Goal: Task Accomplishment & Management: Manage account settings

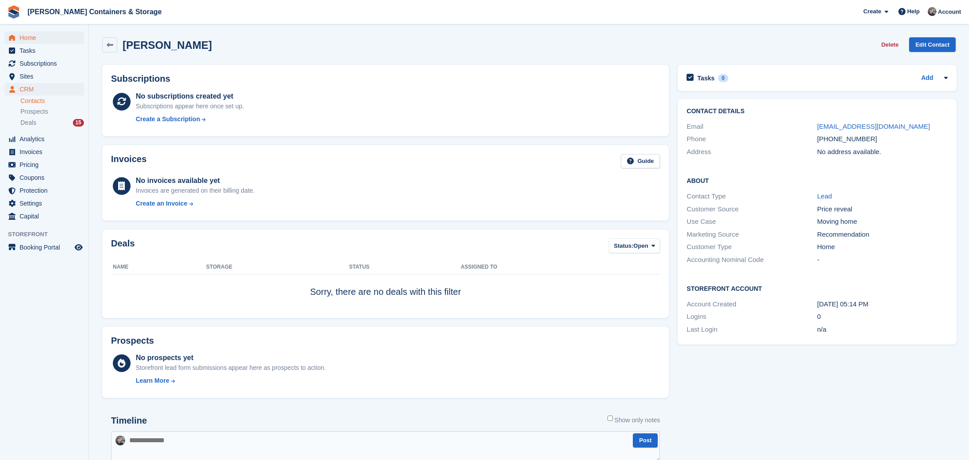
click at [57, 39] on span "Home" at bounding box center [46, 38] width 53 height 12
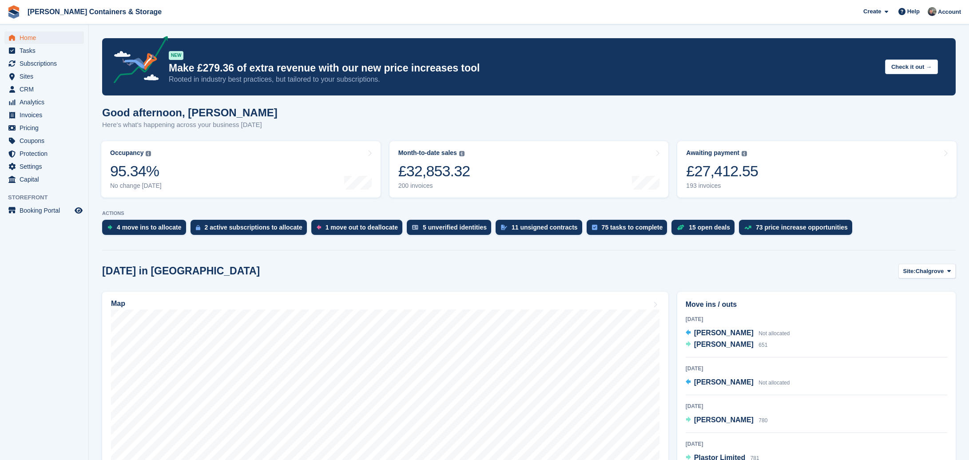
scroll to position [0, 0]
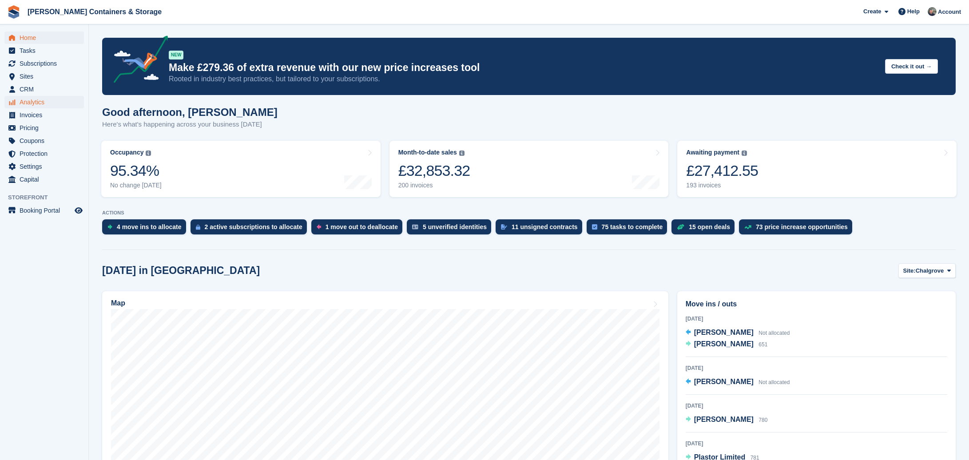
click at [52, 103] on span "Analytics" at bounding box center [46, 102] width 53 height 12
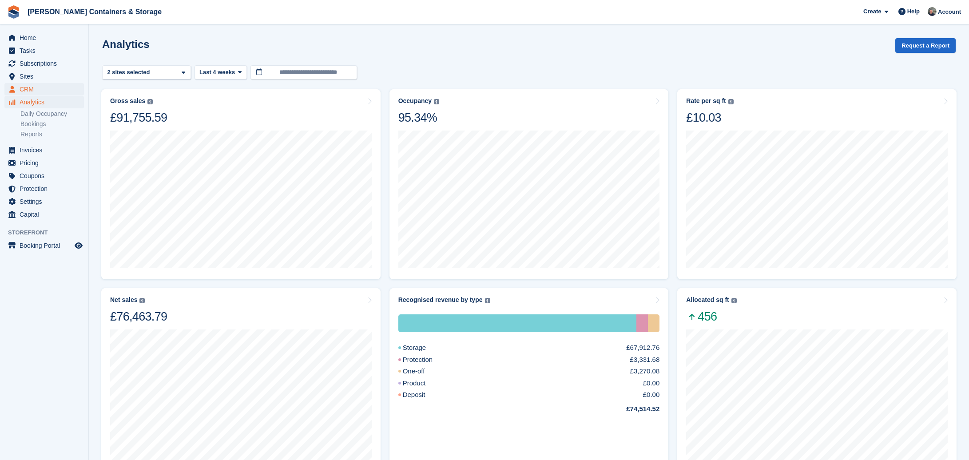
click at [53, 91] on span "CRM" at bounding box center [46, 89] width 53 height 12
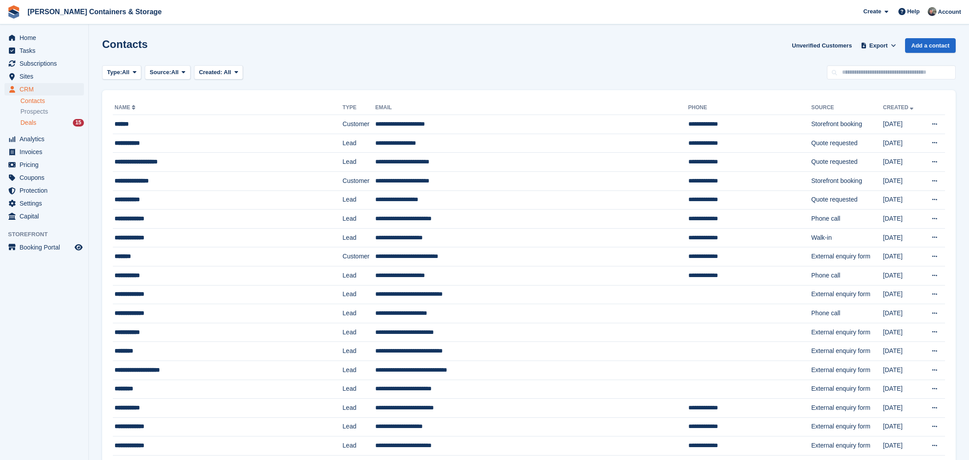
click at [54, 121] on div "Deals 15" at bounding box center [51, 123] width 63 height 8
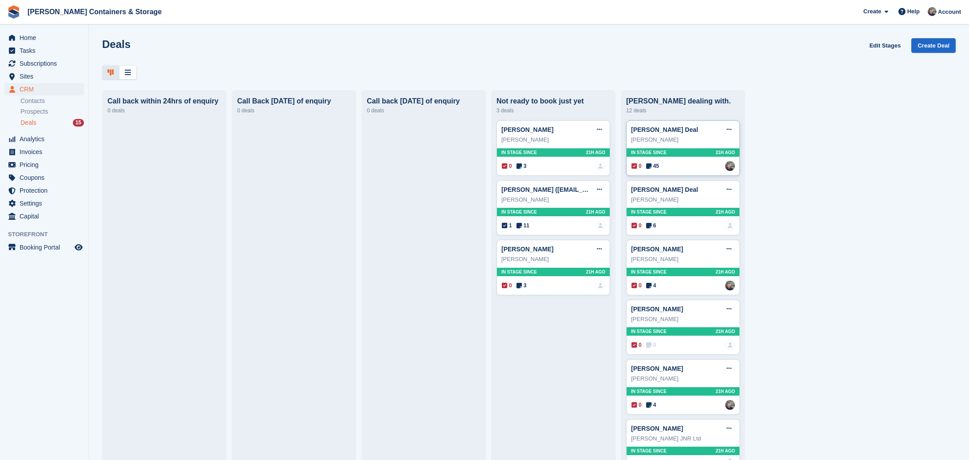
scroll to position [10, 0]
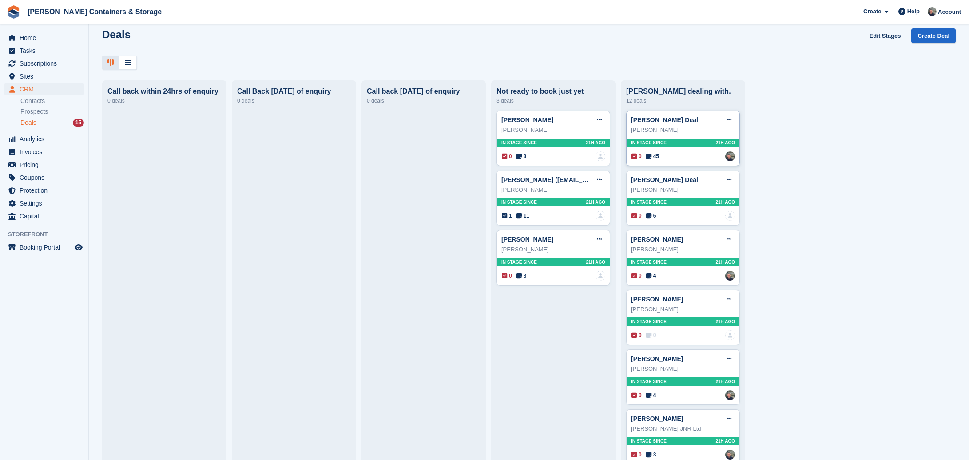
click at [720, 121] on div "Albert Njuguna Deal Edit deal Mark as won Mark as lost Delete deal" at bounding box center [683, 119] width 104 height 13
click at [723, 120] on button at bounding box center [728, 119] width 16 height 13
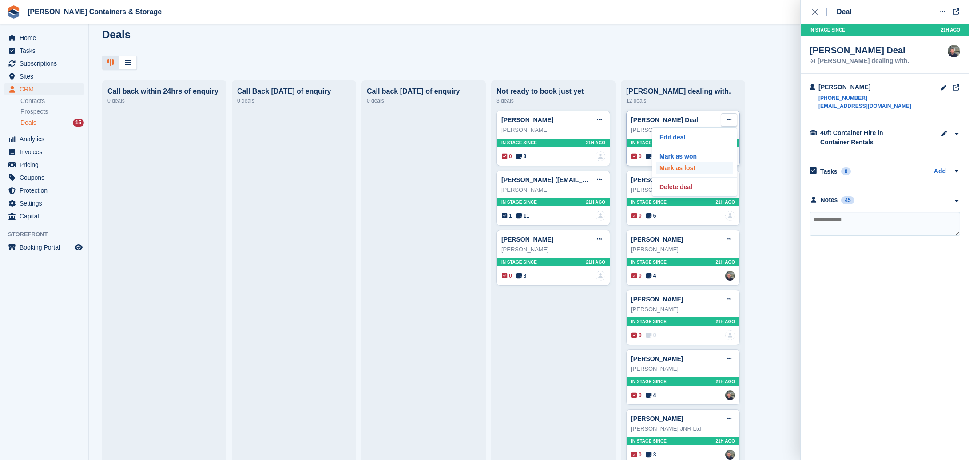
click at [677, 168] on p "Mark as lost" at bounding box center [694, 168] width 77 height 12
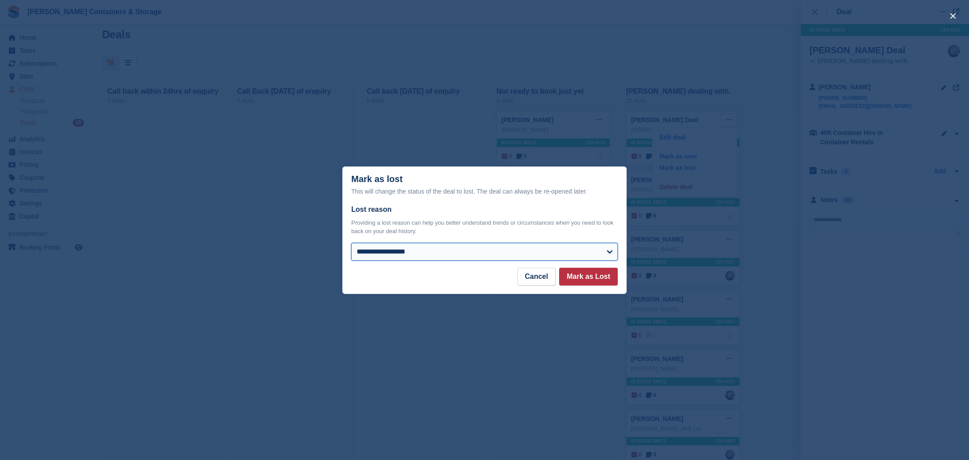
select select "**********"
click at [592, 280] on button "Mark as Lost" at bounding box center [588, 277] width 59 height 18
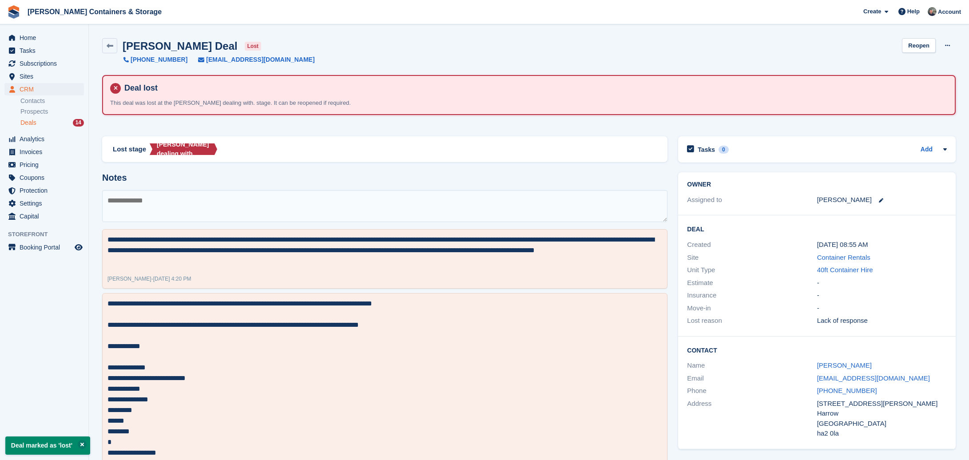
click at [35, 123] on span "Deals" at bounding box center [28, 123] width 16 height 8
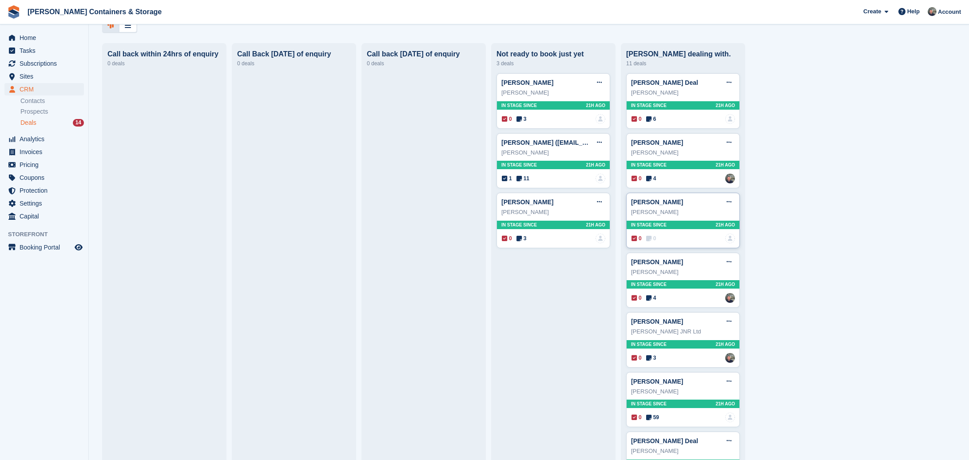
scroll to position [84, 0]
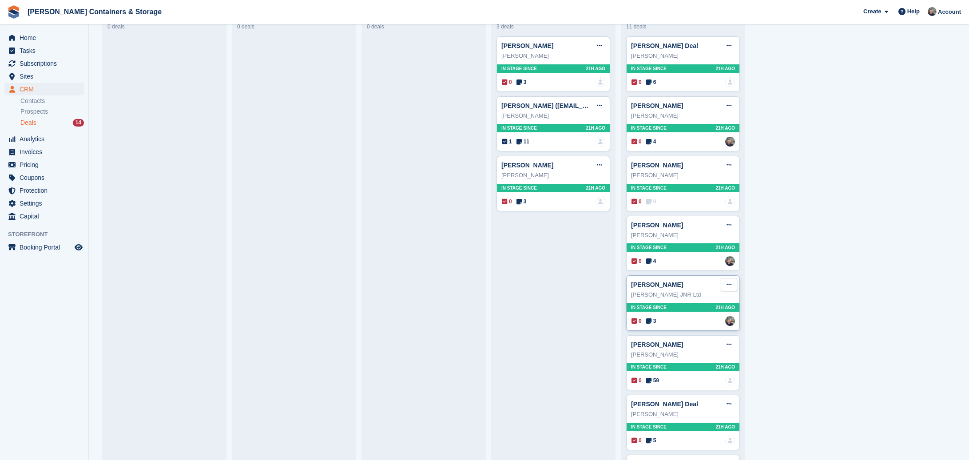
click at [731, 283] on button at bounding box center [728, 284] width 16 height 13
click at [687, 334] on p "Mark as lost" at bounding box center [694, 333] width 77 height 12
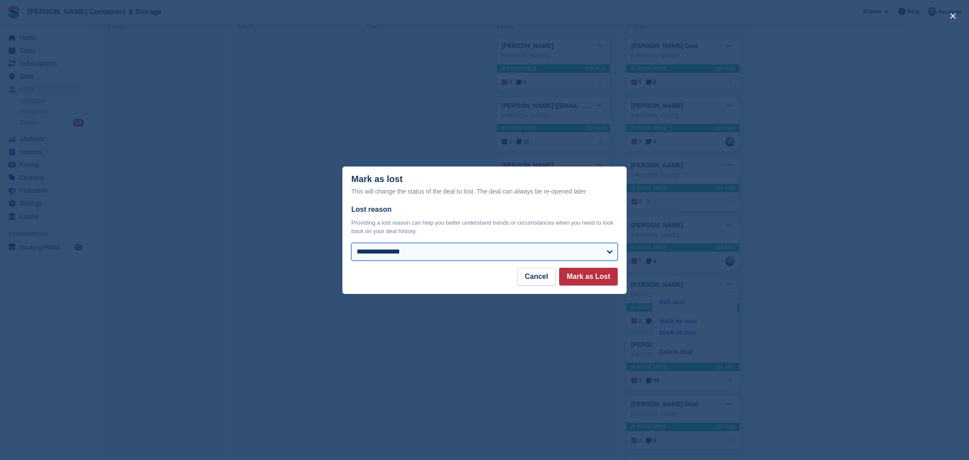
select select "**********"
click at [601, 271] on button "Mark as Lost" at bounding box center [588, 277] width 59 height 18
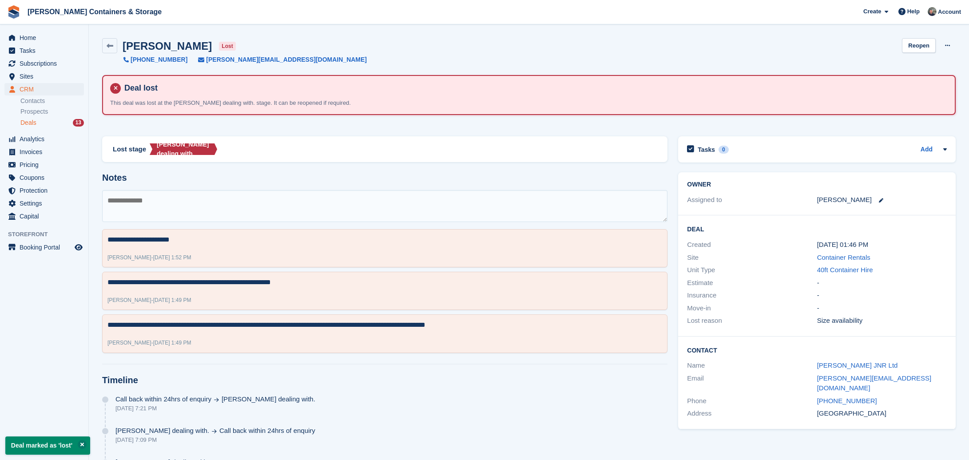
click at [34, 126] on span "Deals" at bounding box center [28, 123] width 16 height 8
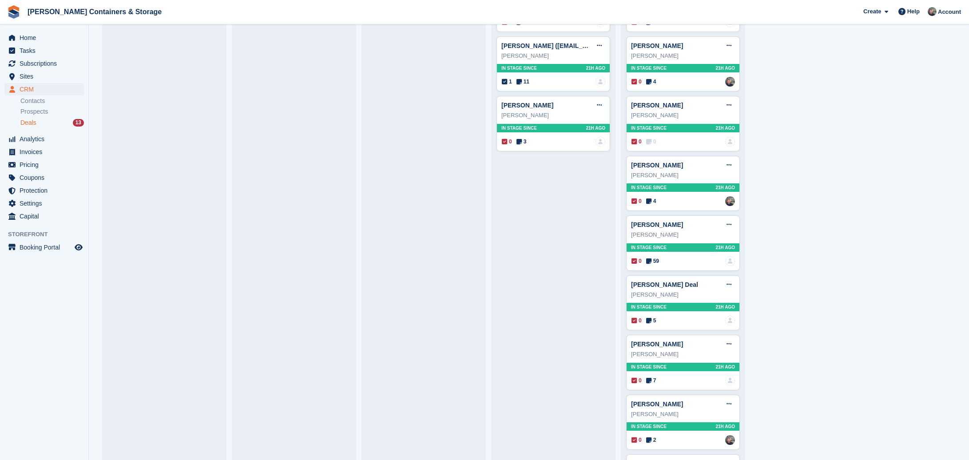
scroll to position [147, 0]
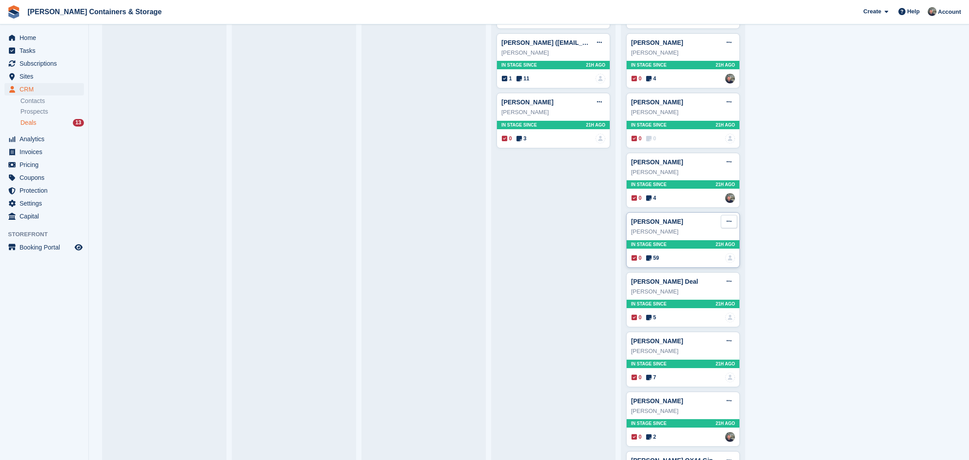
click at [733, 222] on button at bounding box center [728, 221] width 16 height 13
click at [691, 268] on p "Mark as lost" at bounding box center [694, 270] width 77 height 12
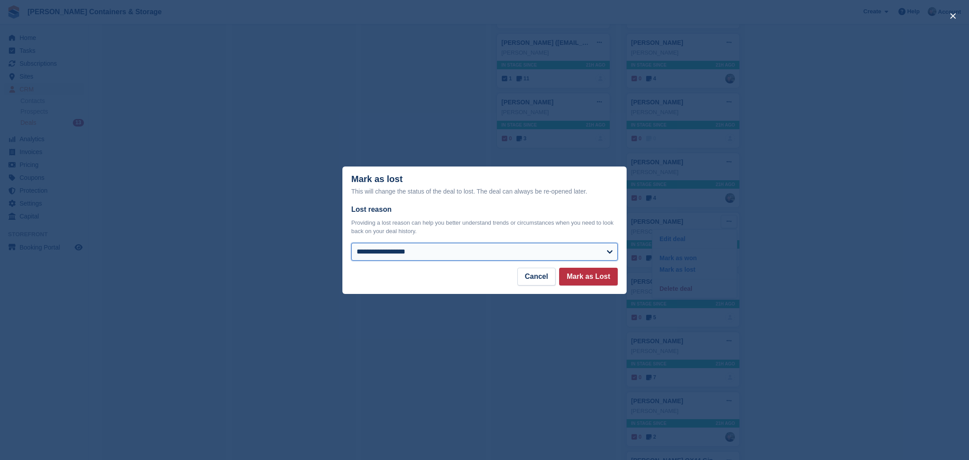
select select "**********"
click at [579, 274] on button "Mark as Lost" at bounding box center [588, 277] width 59 height 18
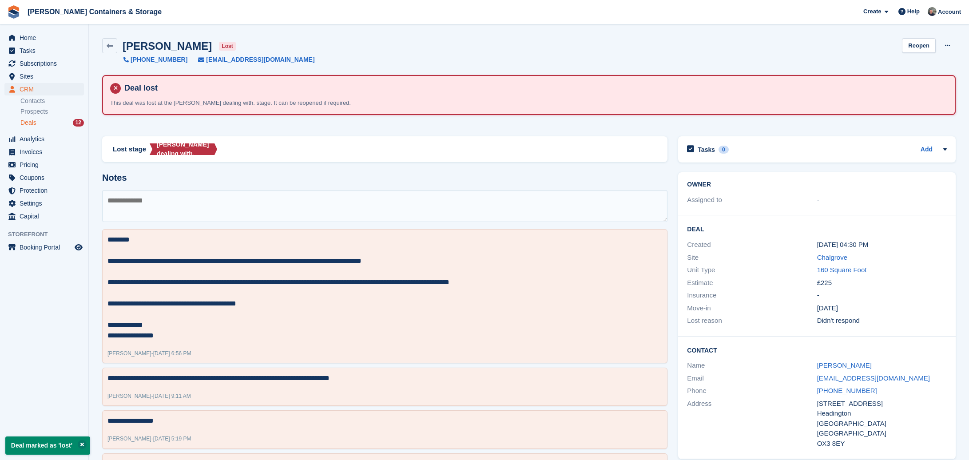
click at [25, 125] on span "Deals" at bounding box center [28, 123] width 16 height 8
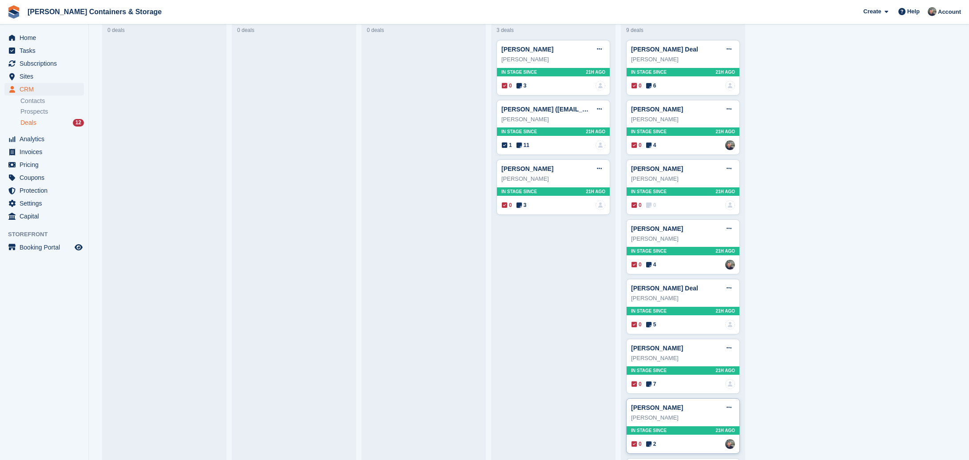
scroll to position [70, 0]
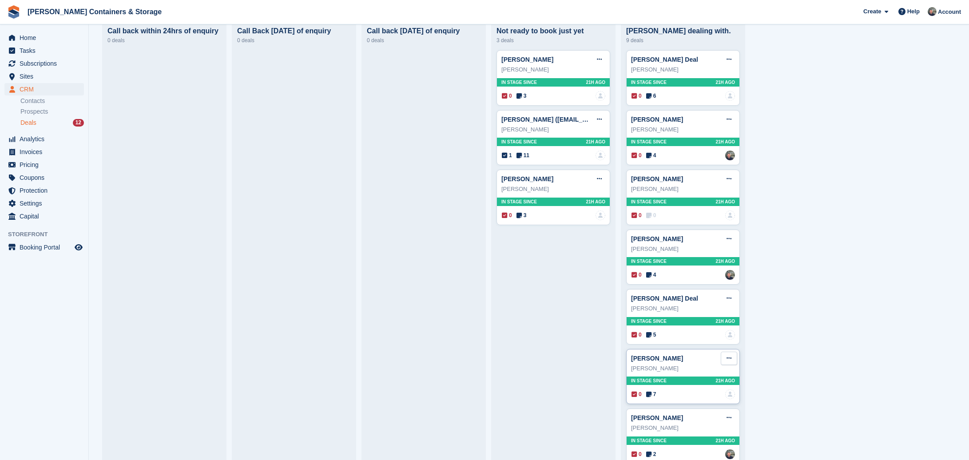
click at [727, 360] on icon at bounding box center [728, 358] width 5 height 6
click at [695, 406] on p "Mark as lost" at bounding box center [694, 406] width 77 height 12
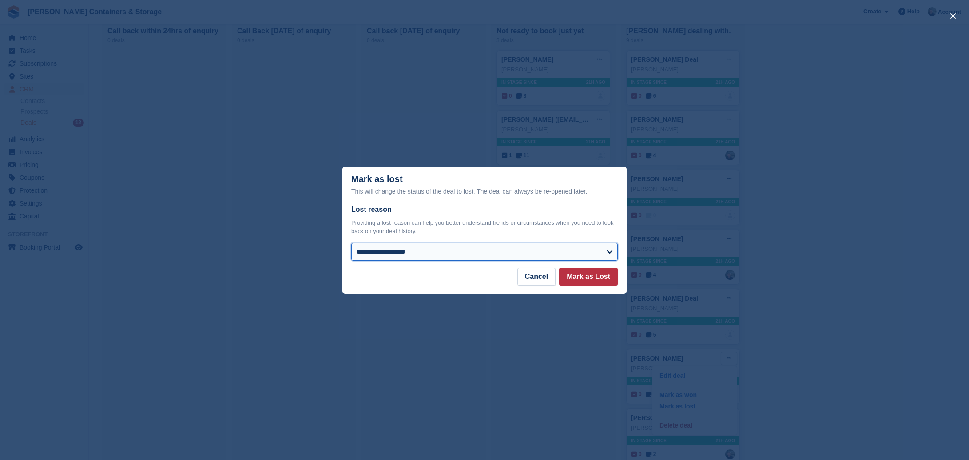
select select "**********"
click at [592, 278] on button "Mark as Lost" at bounding box center [588, 277] width 59 height 18
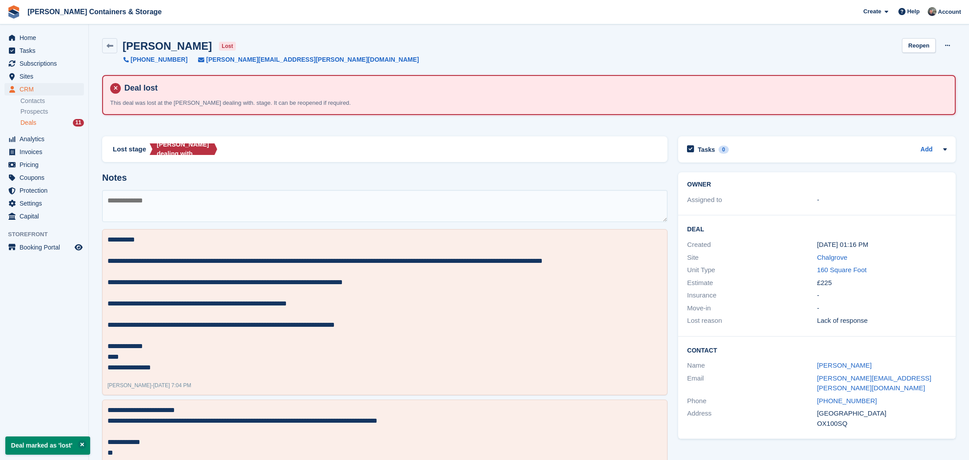
click at [36, 123] on span "Deals" at bounding box center [28, 123] width 16 height 8
click at [945, 44] on icon at bounding box center [947, 46] width 5 height 6
click at [909, 60] on p "Edit Deal" at bounding box center [912, 63] width 77 height 12
click at [913, 47] on link "Reopen" at bounding box center [918, 45] width 34 height 15
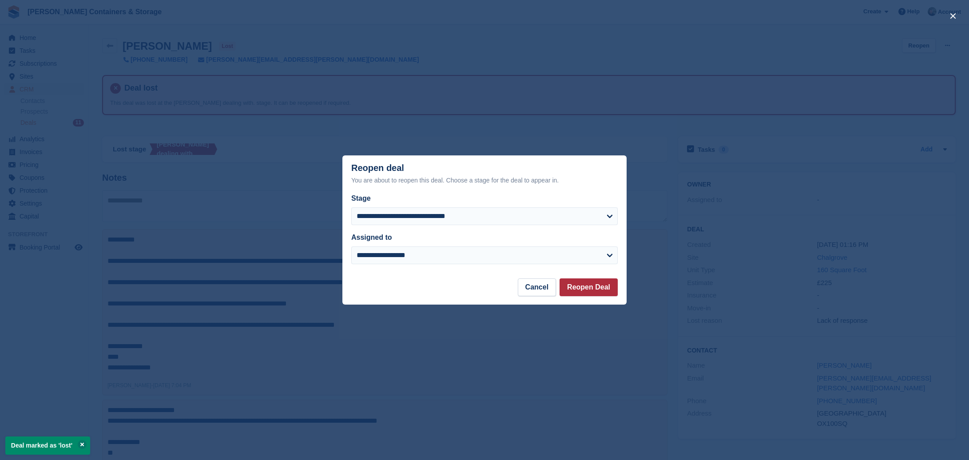
click at [570, 287] on button "Reopen Deal" at bounding box center [588, 287] width 58 height 18
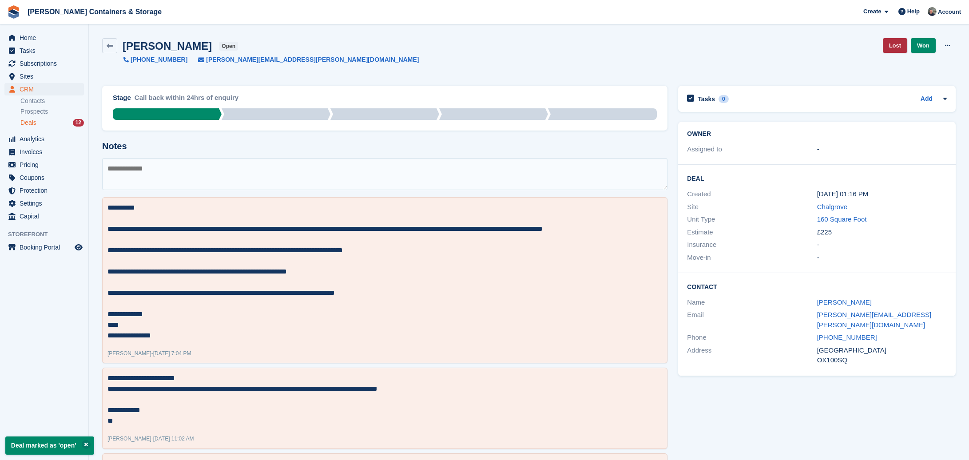
click at [887, 45] on link "Lost" at bounding box center [894, 45] width 24 height 15
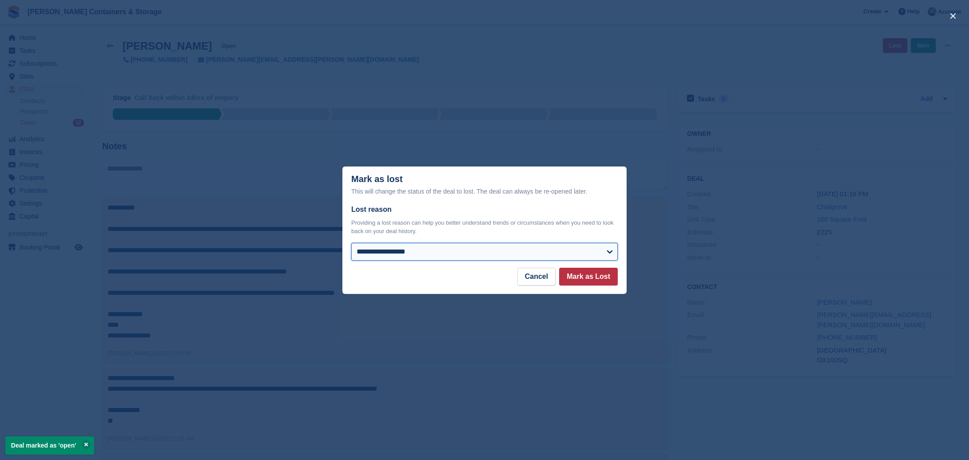
select select "**********"
click at [580, 276] on button "Mark as Lost" at bounding box center [588, 277] width 59 height 18
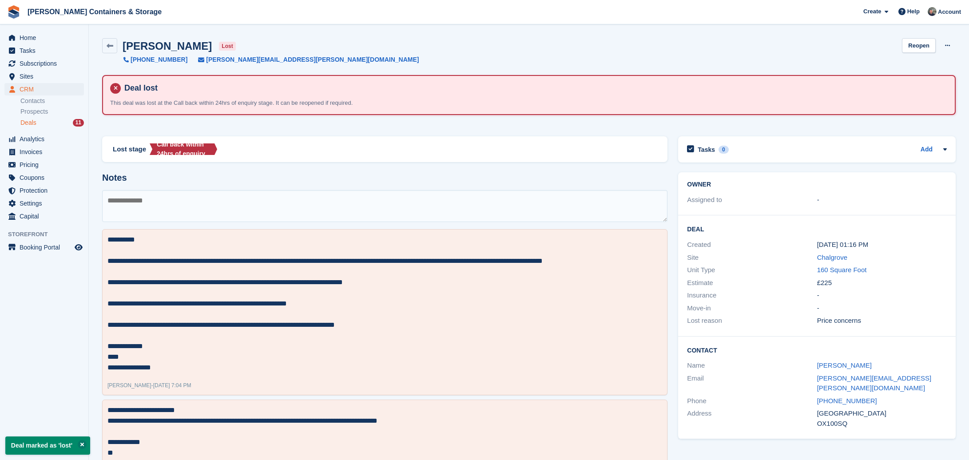
click at [25, 123] on span "Deals" at bounding box center [28, 123] width 16 height 8
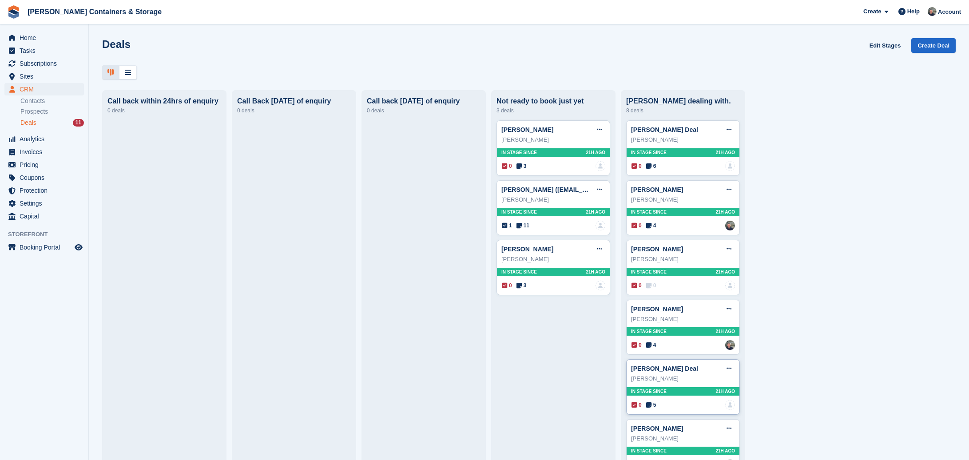
click at [653, 402] on span "5" at bounding box center [651, 405] width 10 height 8
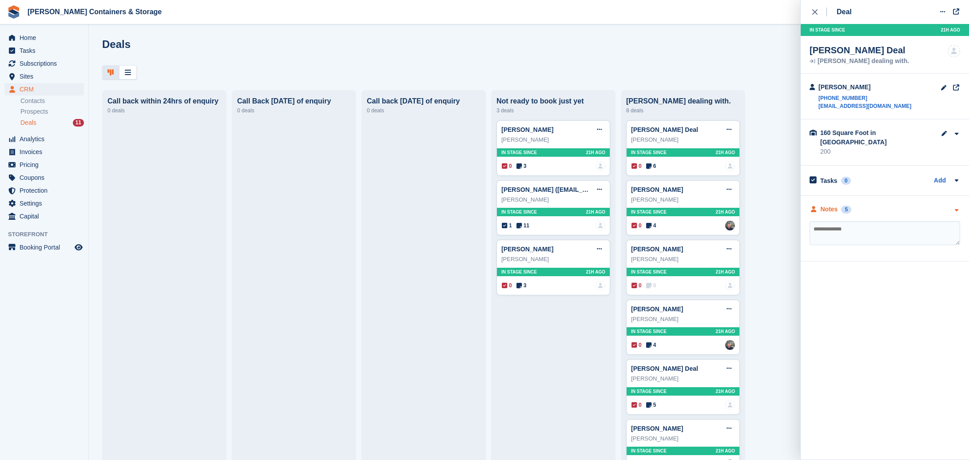
click at [834, 205] on div "Notes" at bounding box center [828, 209] width 17 height 9
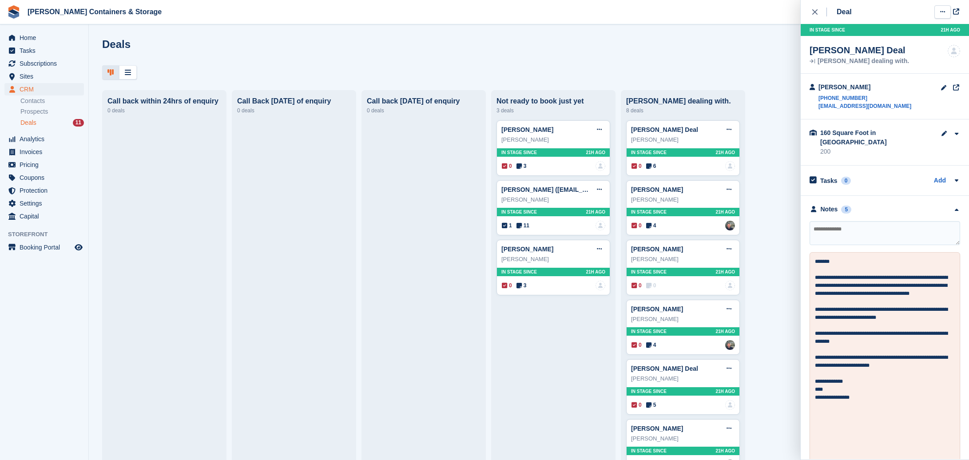
click at [935, 12] on button at bounding box center [942, 11] width 16 height 13
click at [901, 59] on p "Mark as lost" at bounding box center [907, 60] width 77 height 12
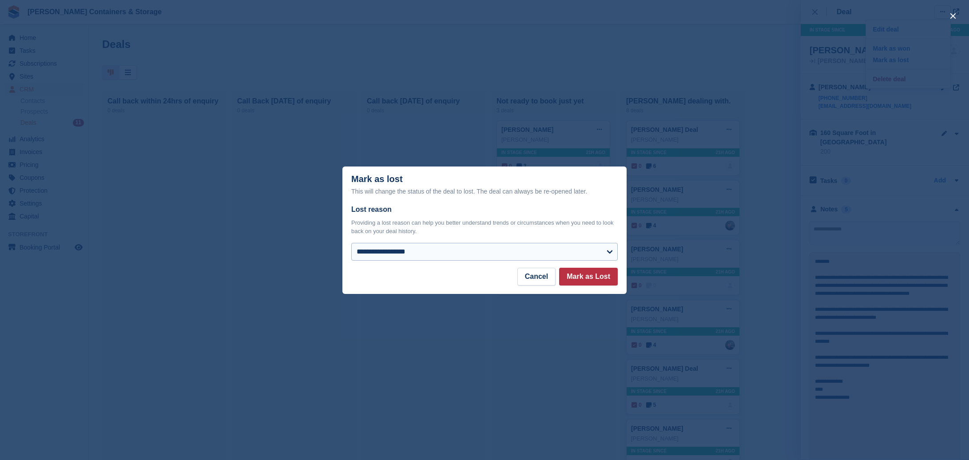
drag, startPoint x: 510, startPoint y: 235, endPoint x: 512, endPoint y: 249, distance: 13.5
click at [511, 236] on div "**********" at bounding box center [484, 232] width 266 height 56
select select "**********"
click at [594, 278] on button "Mark as Lost" at bounding box center [588, 277] width 59 height 18
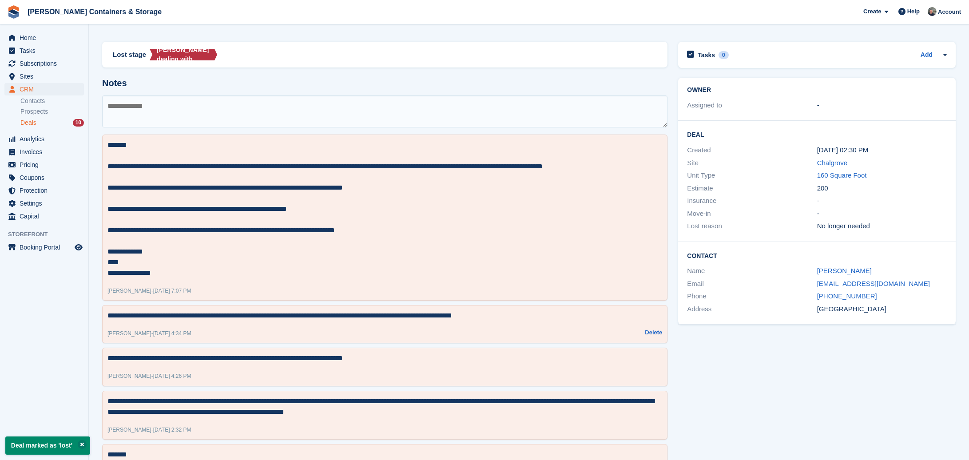
scroll to position [99, 0]
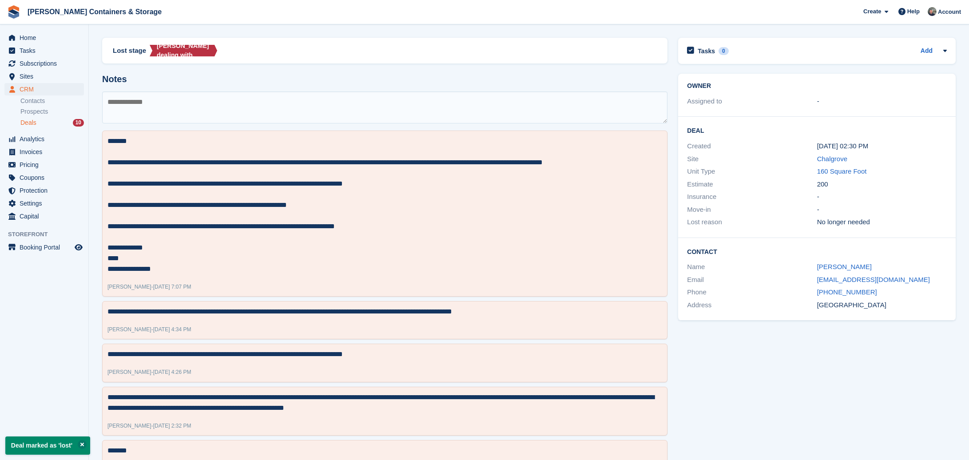
click at [35, 124] on span "Deals" at bounding box center [28, 123] width 16 height 8
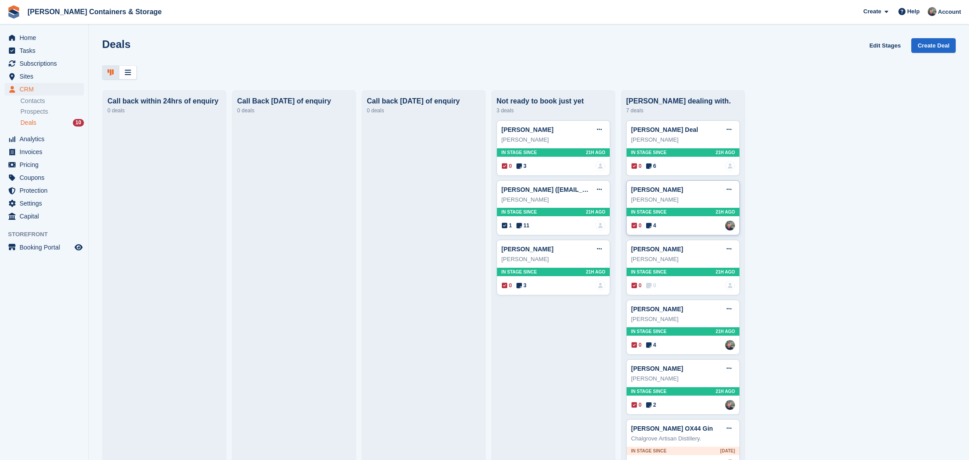
click at [654, 226] on span "4" at bounding box center [651, 225] width 10 height 8
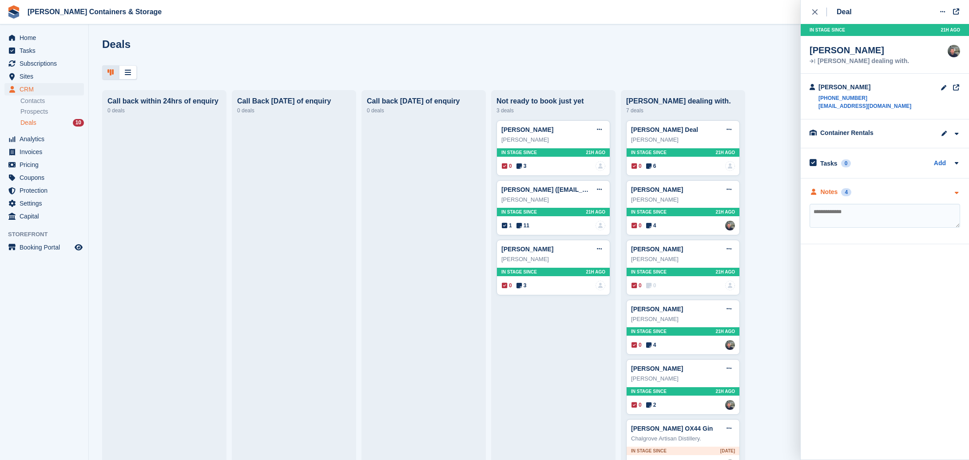
click at [832, 196] on div "Notes" at bounding box center [828, 191] width 17 height 9
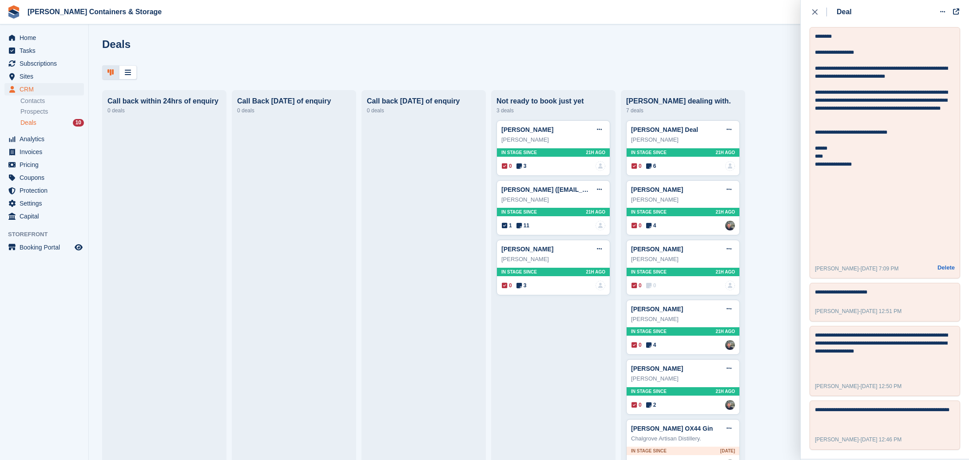
scroll to position [208, 0]
drag, startPoint x: 811, startPoint y: 11, endPoint x: 809, endPoint y: 24, distance: 13.6
click at [812, 12] on button "close" at bounding box center [819, 12] width 20 height 24
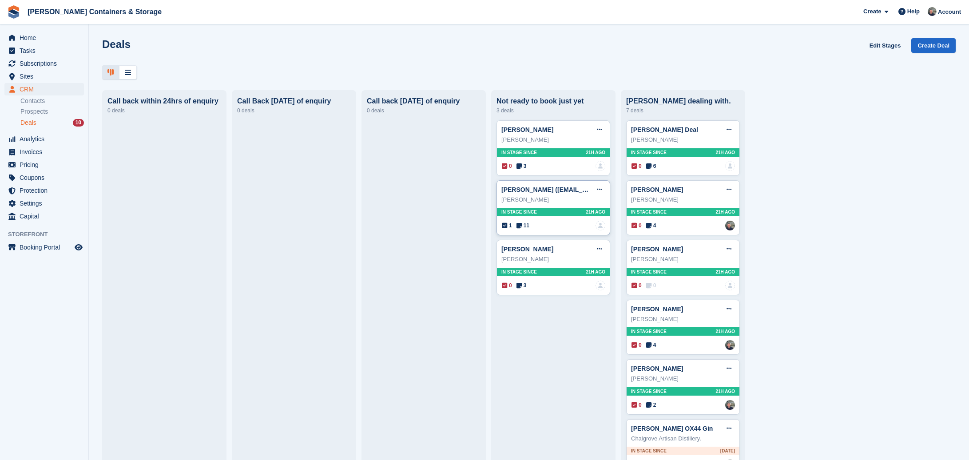
scroll to position [0, 0]
click at [33, 123] on span "Deals" at bounding box center [28, 123] width 16 height 8
click at [33, 40] on span "Home" at bounding box center [46, 38] width 53 height 12
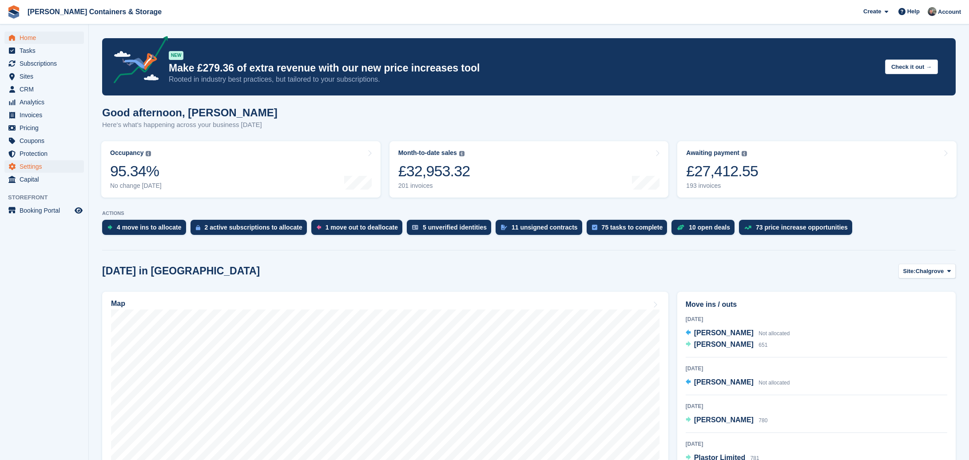
click at [36, 165] on span "Settings" at bounding box center [46, 166] width 53 height 12
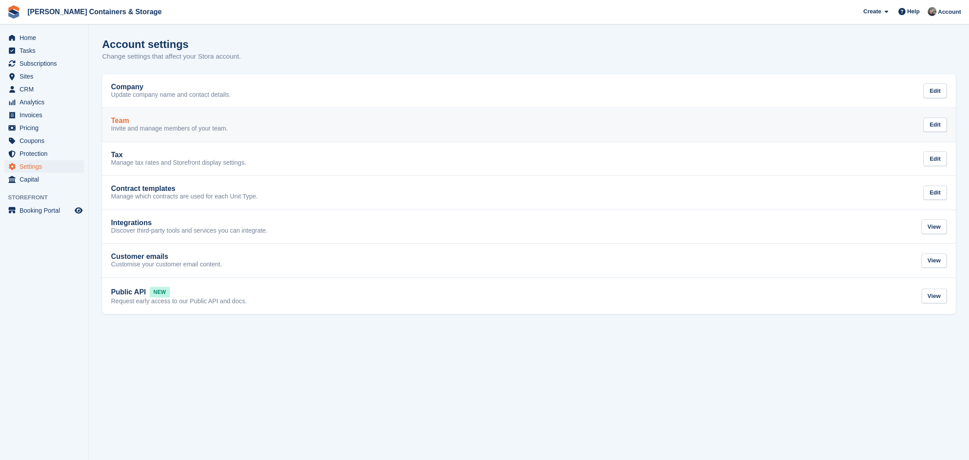
click at [123, 130] on p "Invite and manage members of your team." at bounding box center [169, 129] width 117 height 8
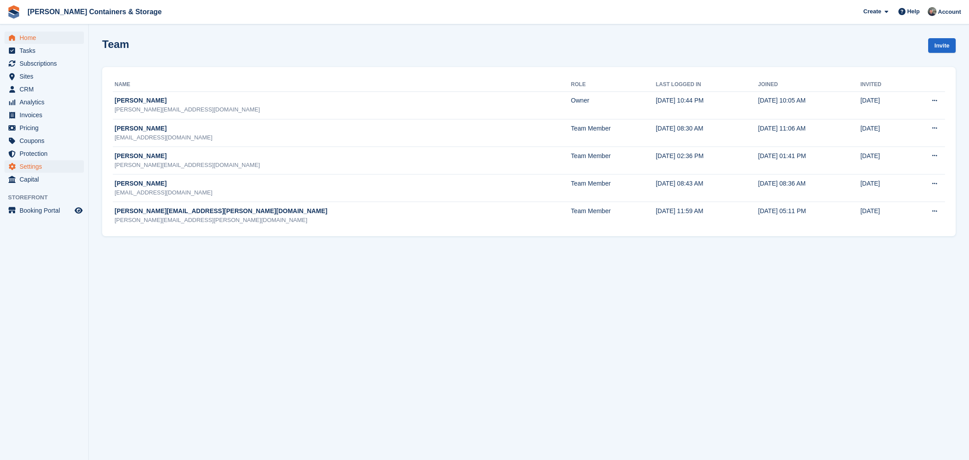
click at [35, 39] on span "Home" at bounding box center [46, 38] width 53 height 12
